Goal: Use online tool/utility

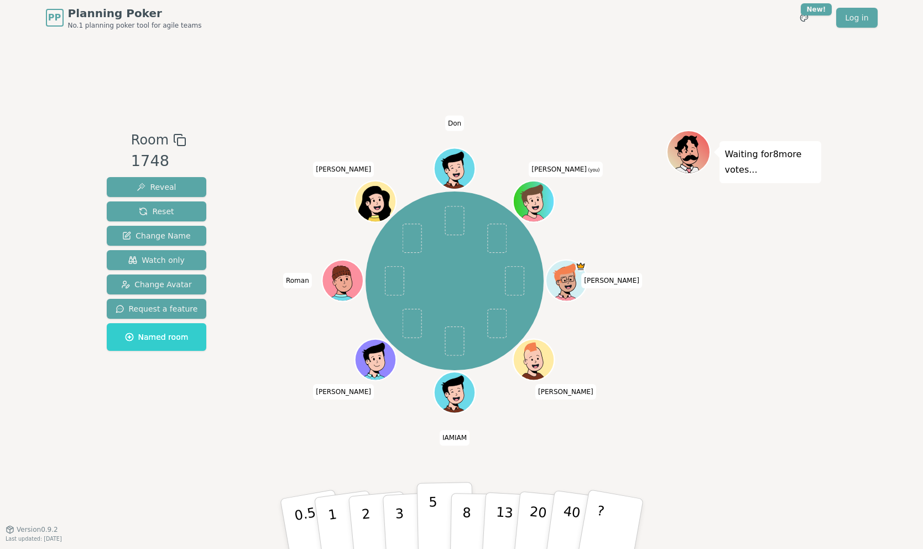
click at [438, 513] on button "5" at bounding box center [444, 524] width 57 height 84
click at [341, 525] on button "1" at bounding box center [346, 524] width 66 height 90
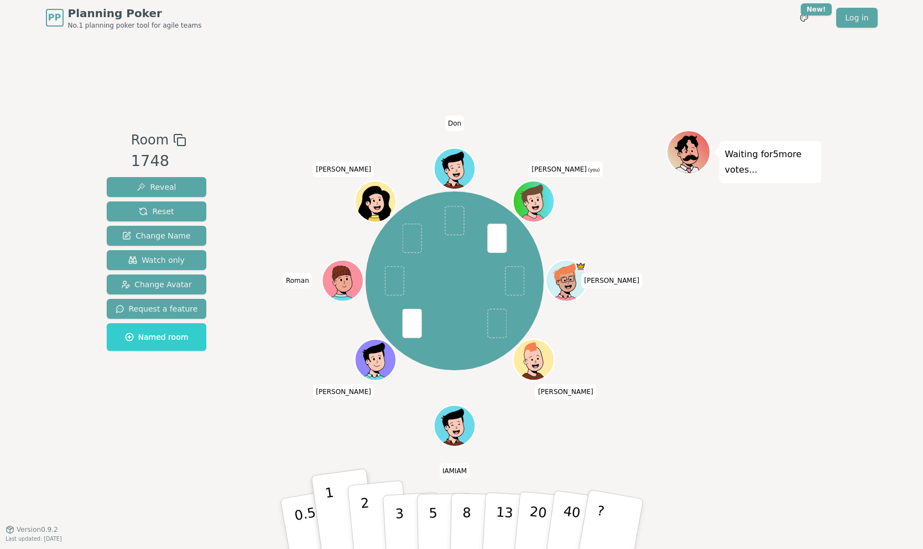
click at [369, 523] on button "2" at bounding box center [378, 524] width 63 height 88
click at [307, 517] on p "0.5" at bounding box center [306, 524] width 31 height 63
click at [400, 512] on p "3" at bounding box center [400, 524] width 12 height 60
click at [425, 516] on button "5" at bounding box center [444, 524] width 57 height 84
click at [405, 522] on button "3" at bounding box center [412, 524] width 60 height 86
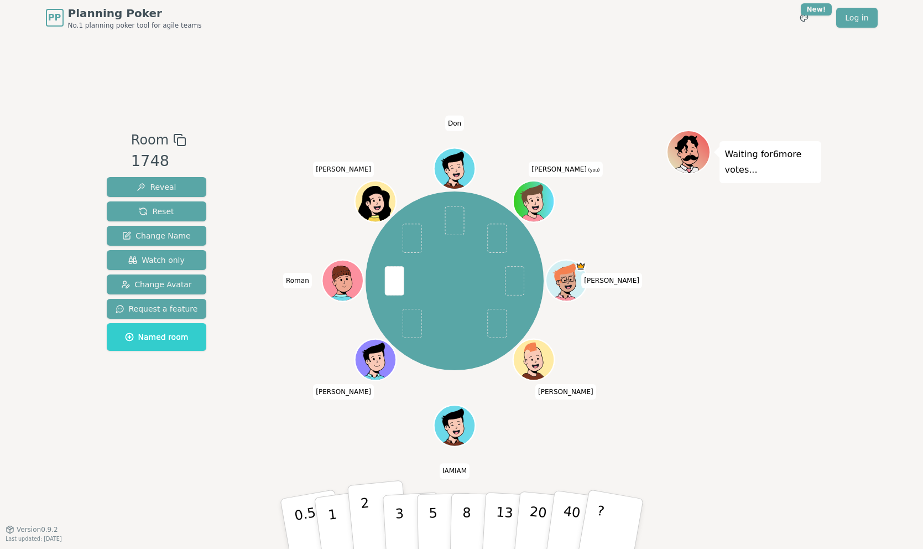
click at [369, 517] on p "2" at bounding box center [367, 525] width 14 height 60
click at [301, 503] on p "0.5" at bounding box center [306, 524] width 31 height 63
click at [402, 512] on p "3" at bounding box center [400, 524] width 12 height 60
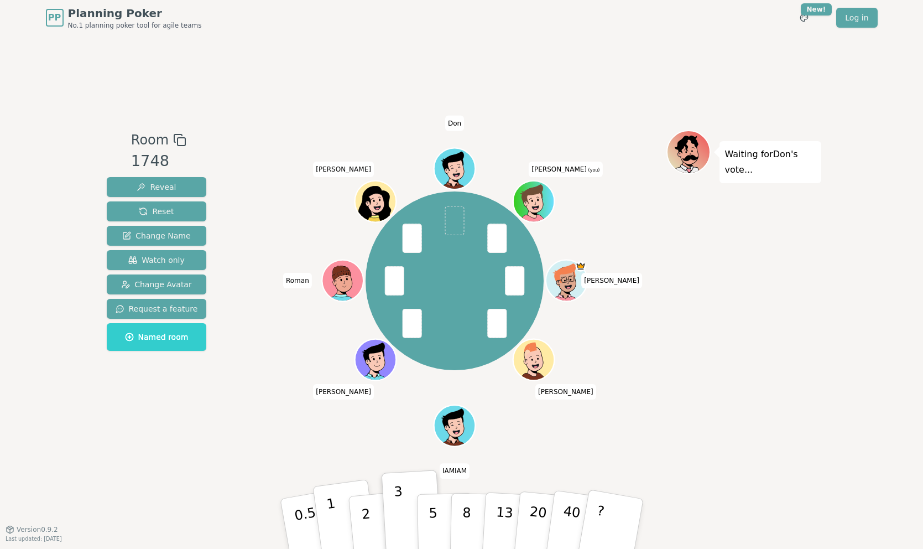
click at [336, 503] on button "1" at bounding box center [346, 524] width 66 height 90
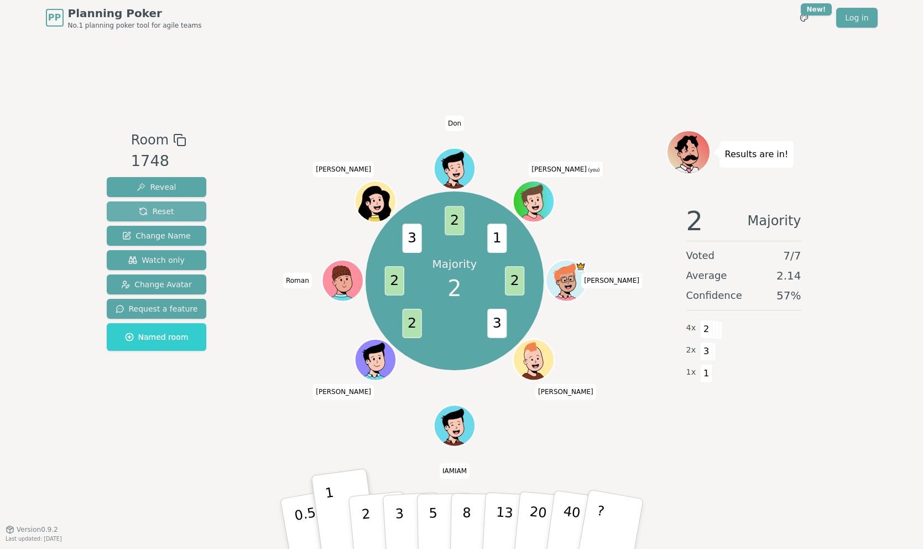
click at [160, 207] on span "Reset" at bounding box center [156, 211] width 35 height 11
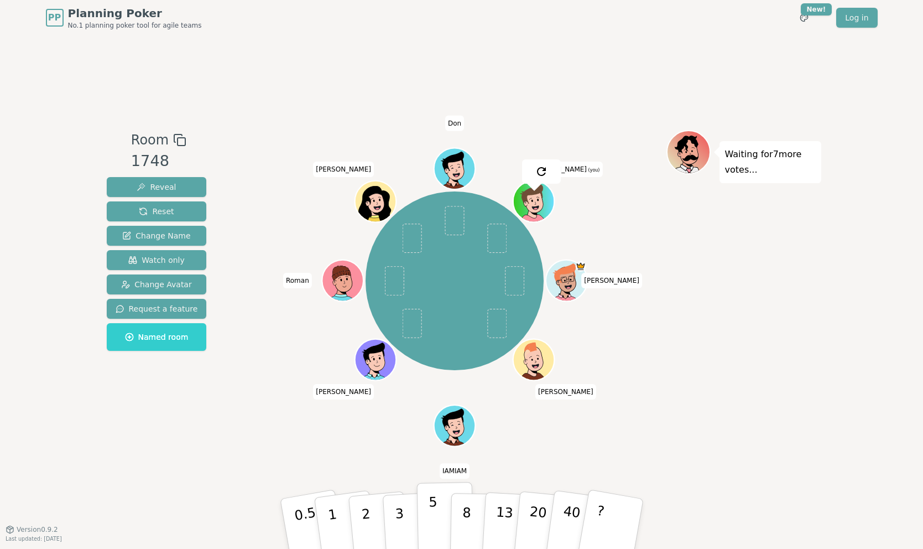
click at [435, 532] on p "5" at bounding box center [432, 524] width 9 height 60
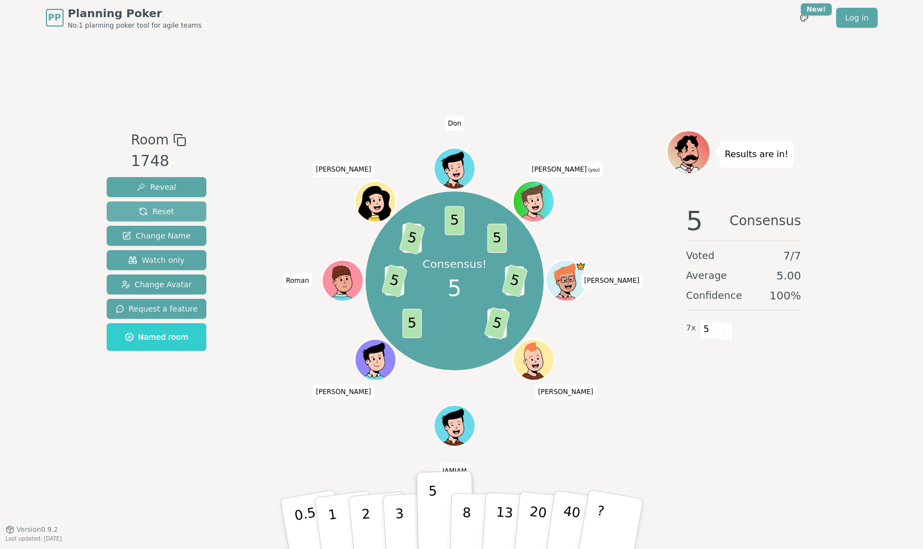
click at [173, 211] on button "Reset" at bounding box center [157, 211] width 100 height 20
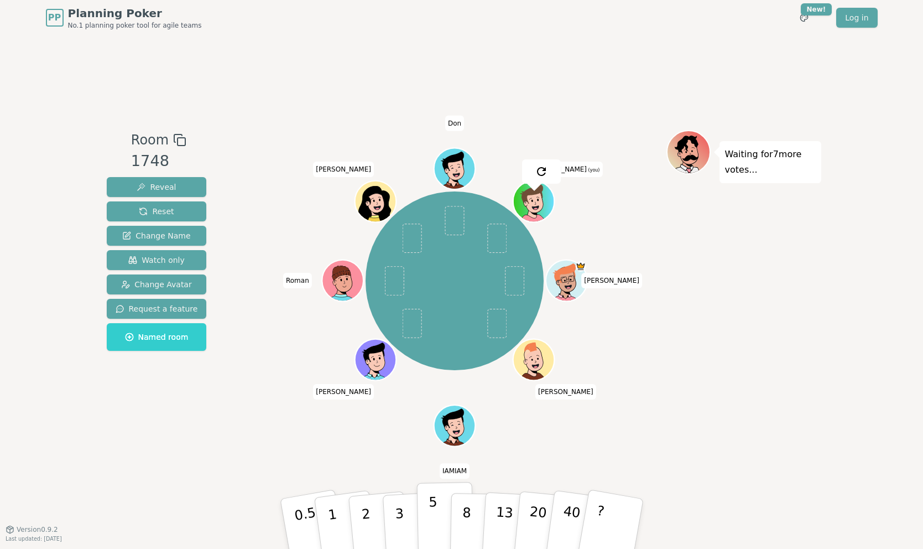
click at [435, 517] on p "5" at bounding box center [432, 524] width 9 height 60
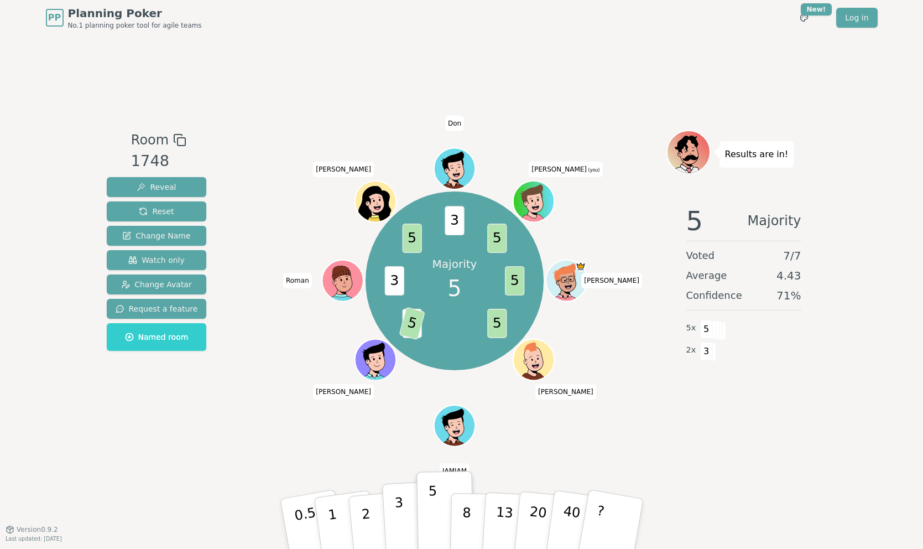
click at [400, 513] on p "3" at bounding box center [400, 524] width 12 height 60
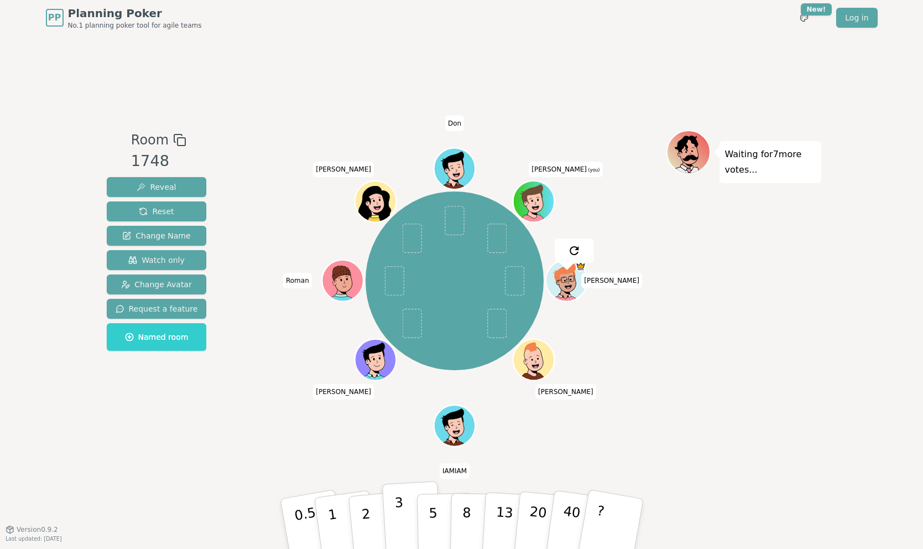
click at [397, 508] on p "3" at bounding box center [400, 524] width 12 height 60
click at [368, 528] on p "2" at bounding box center [367, 525] width 14 height 60
click at [407, 512] on button "3" at bounding box center [412, 524] width 60 height 86
